Goal: Find specific page/section: Find specific page/section

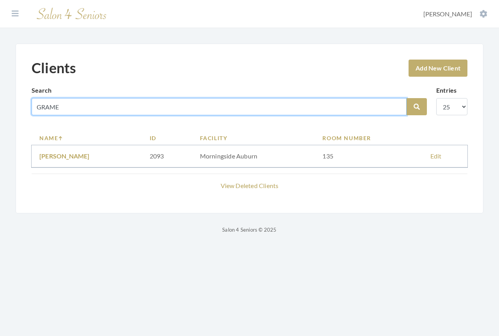
drag, startPoint x: 86, startPoint y: 103, endPoint x: 18, endPoint y: 94, distance: 68.8
click at [20, 99] on div "Clients Add New Client Search GRAME Search Entries 10 25 50 100 Name ID Facilit…" at bounding box center [250, 129] width 468 height 170
type input "WASHBURN"
click at [406, 98] on button "Search" at bounding box center [416, 106] width 20 height 17
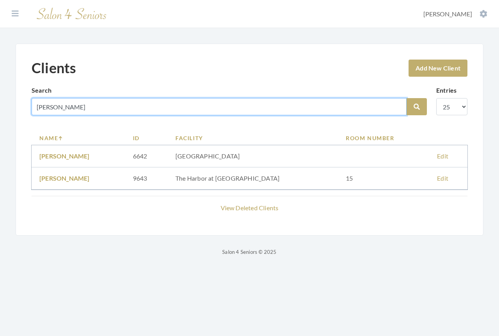
drag, startPoint x: 86, startPoint y: 109, endPoint x: -7, endPoint y: 98, distance: 93.8
click at [0, 98] on html "Dashboard Facilities Services All Clients User Management Stylists / Techs Repo…" at bounding box center [249, 134] width 499 height 268
type input "WOODR"
click at [406, 98] on button "Search" at bounding box center [416, 106] width 20 height 17
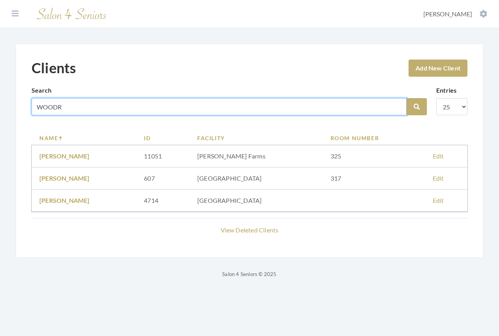
drag, startPoint x: 80, startPoint y: 106, endPoint x: -4, endPoint y: 92, distance: 85.3
click at [0, 92] on html "Dashboard Facilities Services All Clients User Management Stylists / Techs Repo…" at bounding box center [249, 145] width 499 height 291
click at [65, 102] on input "WOODR" at bounding box center [219, 106] width 375 height 17
type input "A"
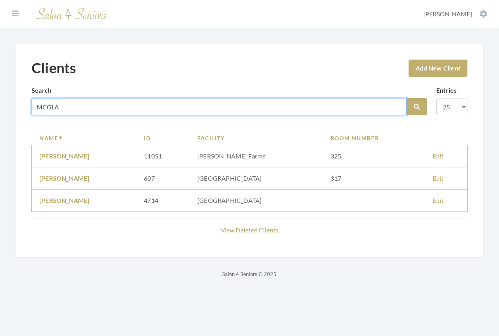
type input "MCGLA"
click at [406, 98] on button "Search" at bounding box center [416, 106] width 20 height 17
